Goal: Check status

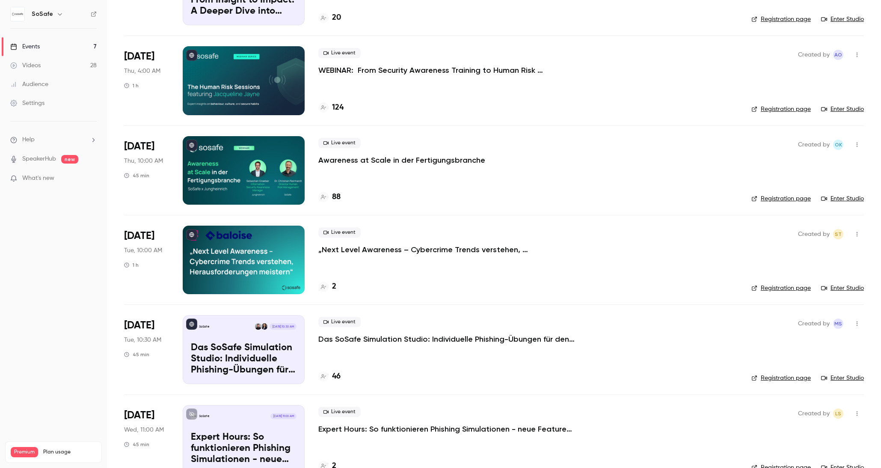
scroll to position [123, 0]
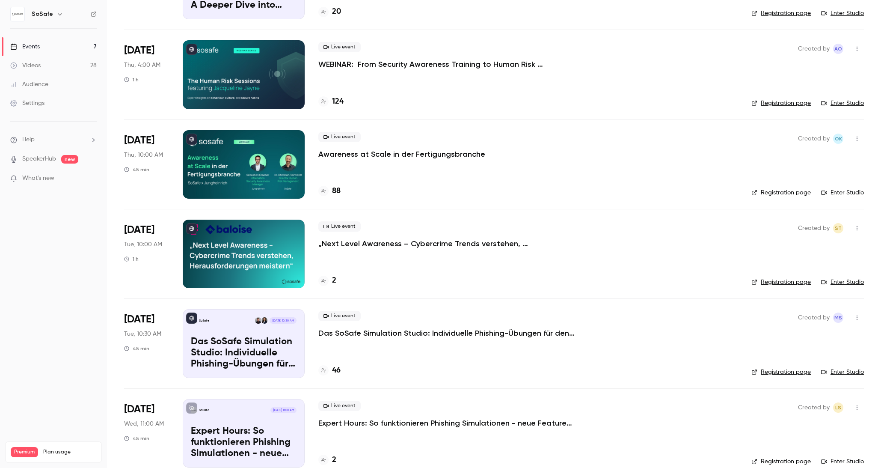
click at [396, 331] on p "Das SoSafe Simulation Studio: Individuelle Phishing-Übungen für den öffentliche…" at bounding box center [446, 333] width 257 height 10
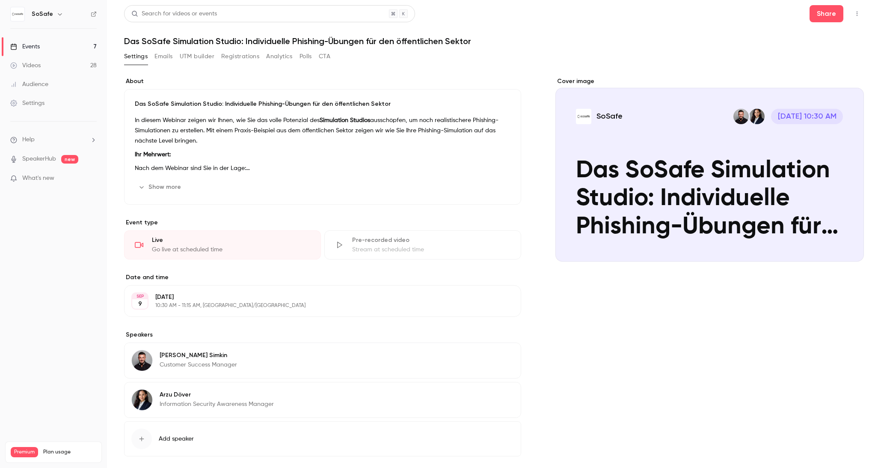
click at [273, 57] on button "Analytics" at bounding box center [279, 57] width 27 height 14
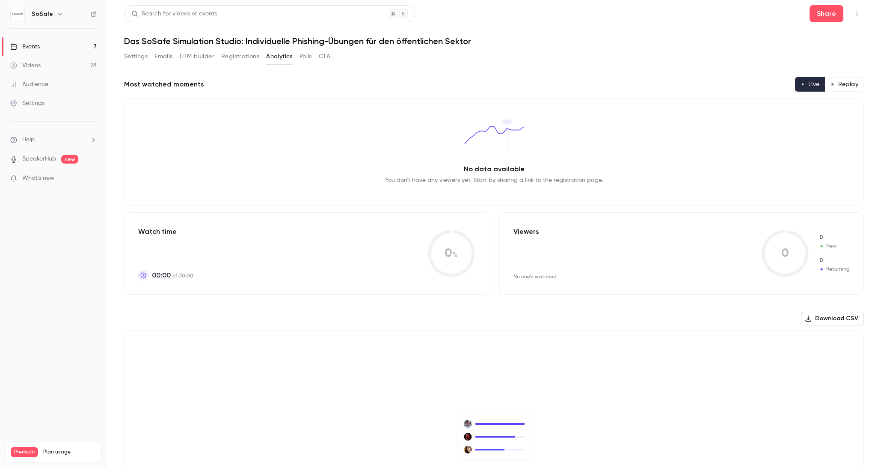
click at [243, 57] on button "Registrations" at bounding box center [240, 57] width 38 height 14
